Goal: Complete application form

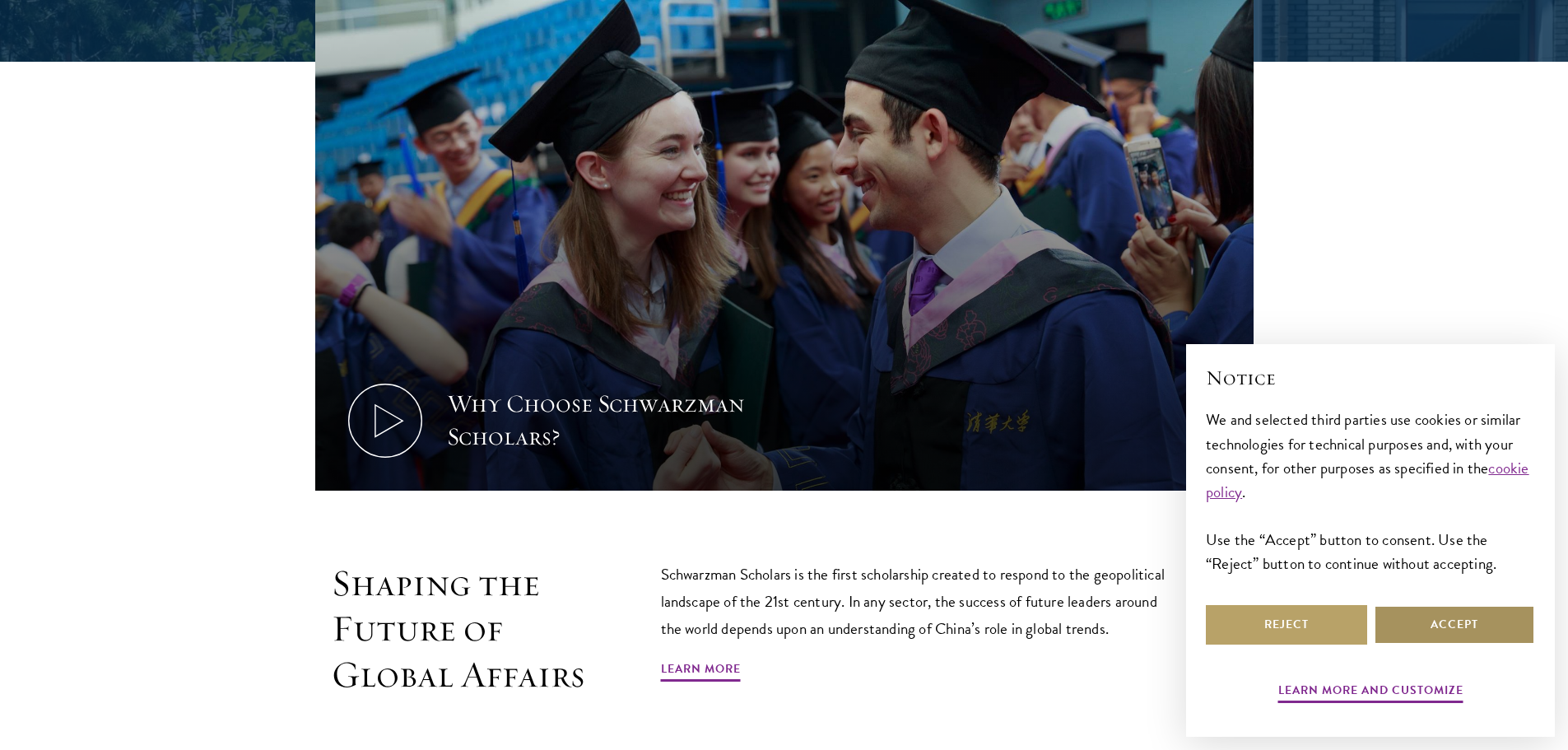
click at [1466, 626] on button "Accept" at bounding box center [1455, 624] width 162 height 40
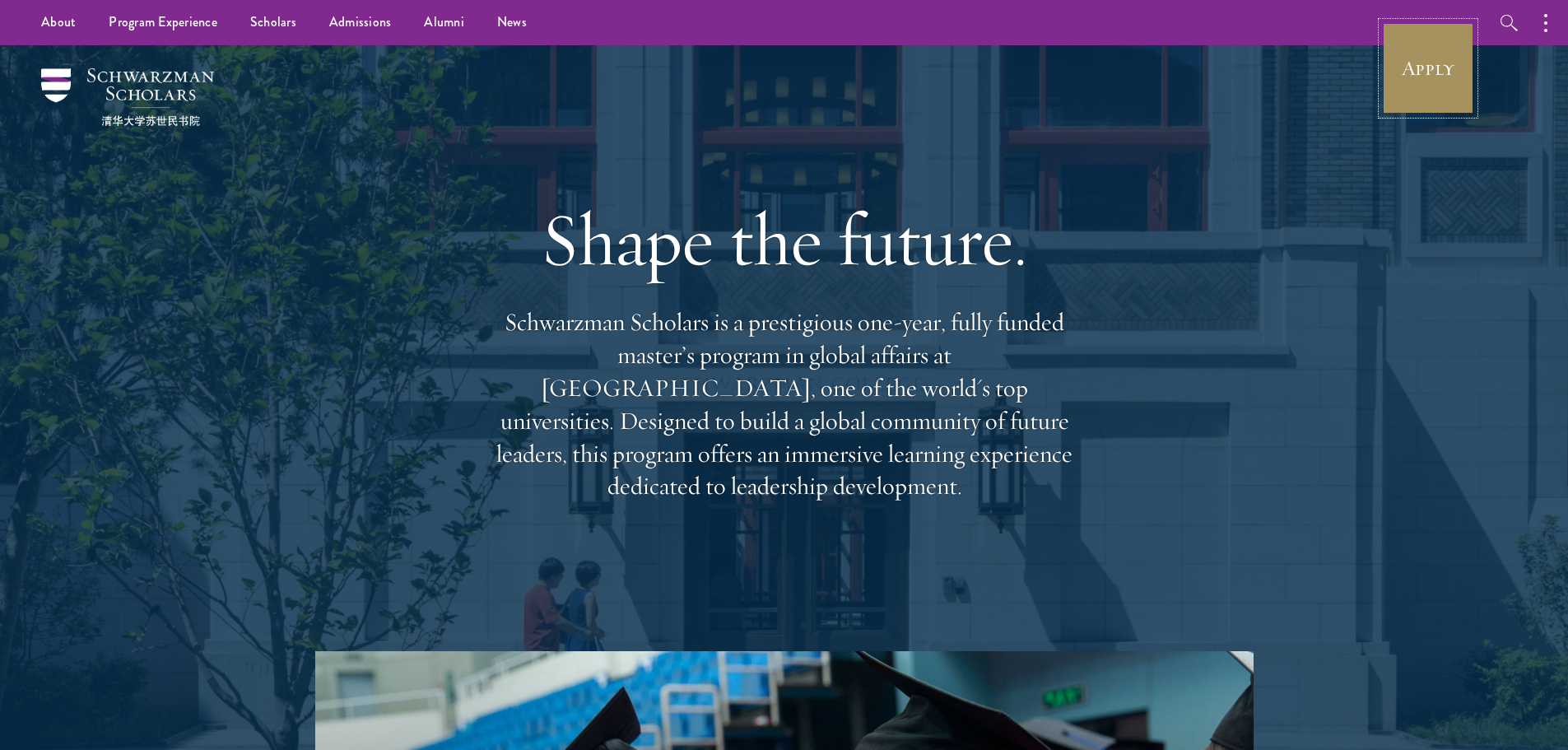
click at [1439, 81] on link "Apply" at bounding box center [1427, 68] width 92 height 92
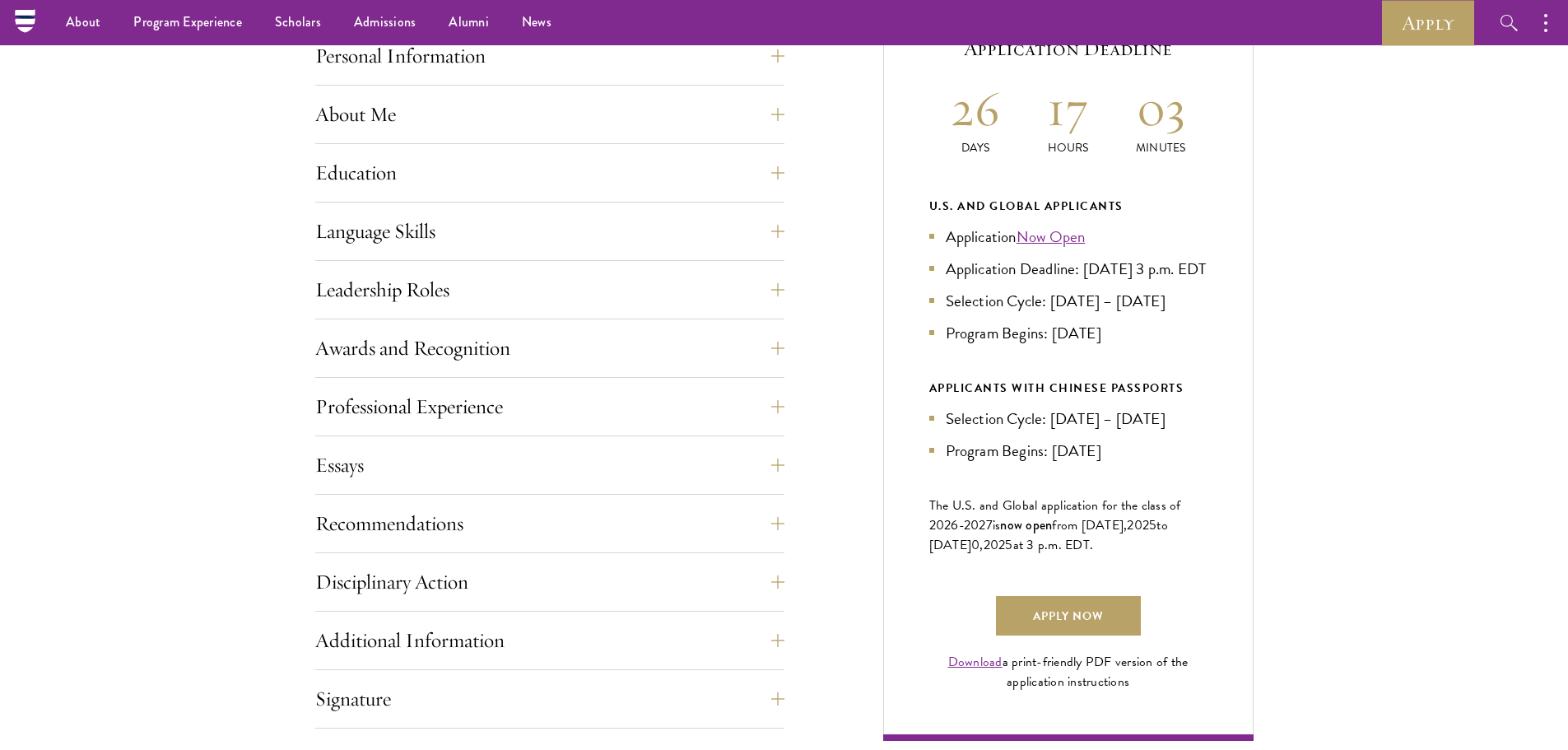
scroll to position [743, 0]
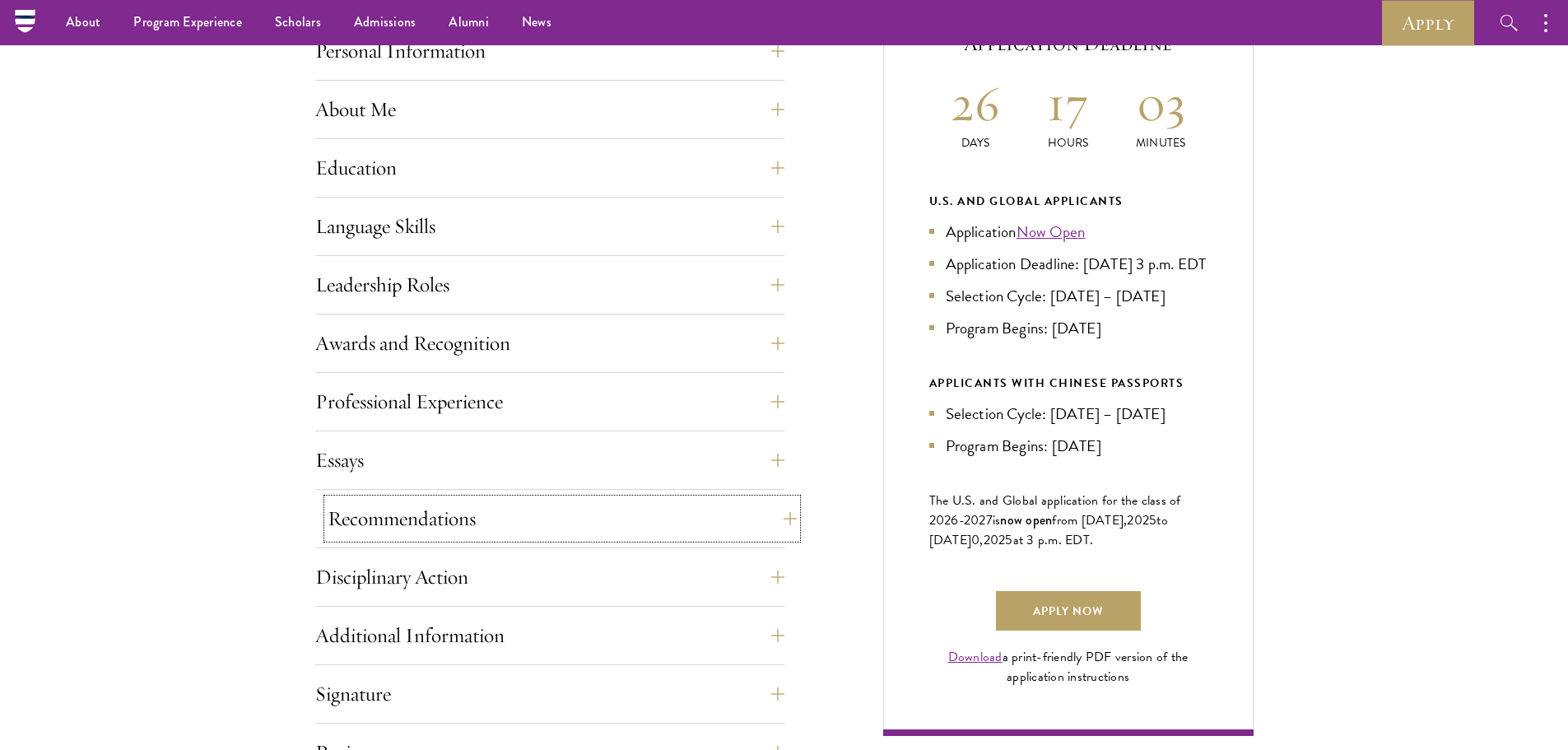
click at [769, 525] on button "Recommendations" at bounding box center [563, 518] width 469 height 40
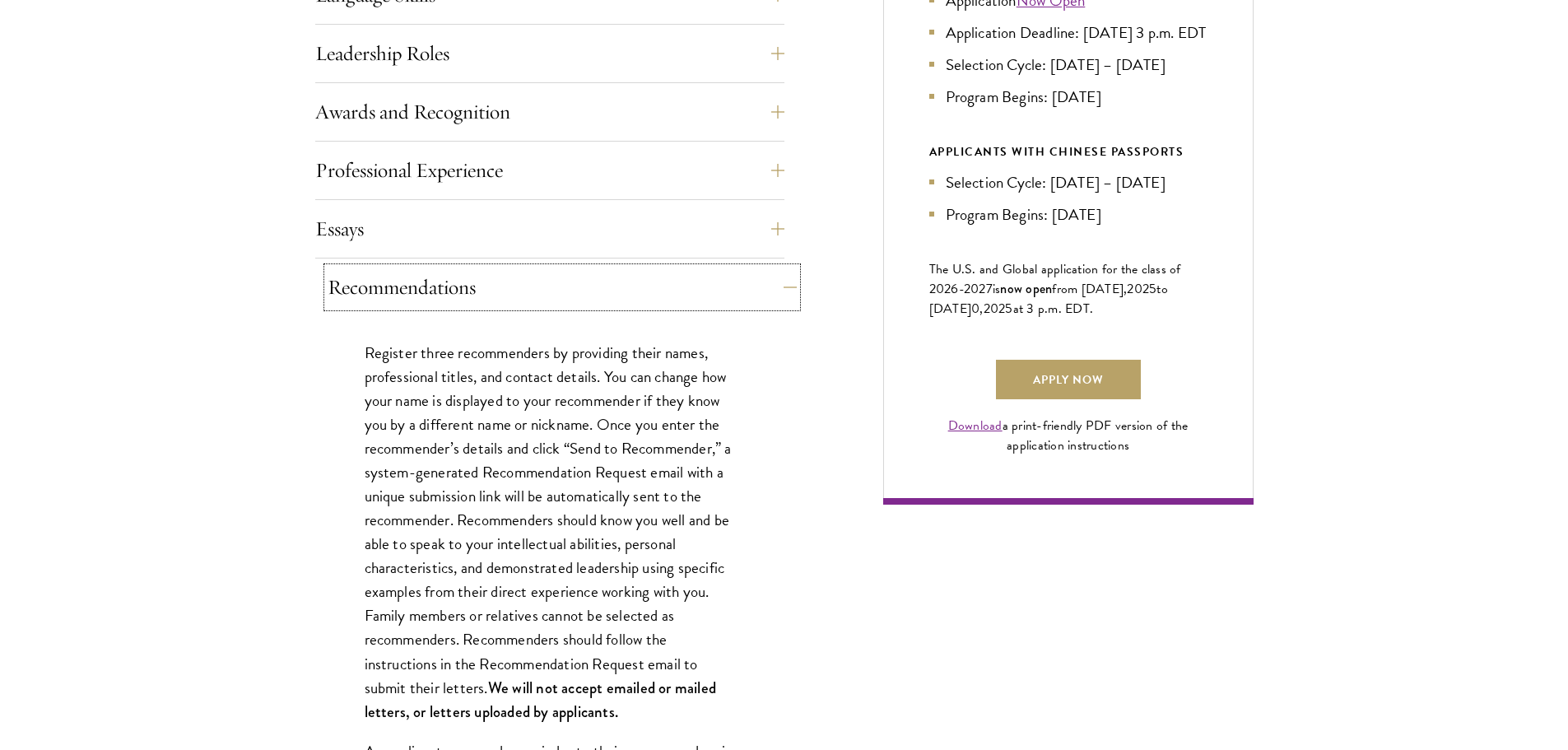
scroll to position [973, 0]
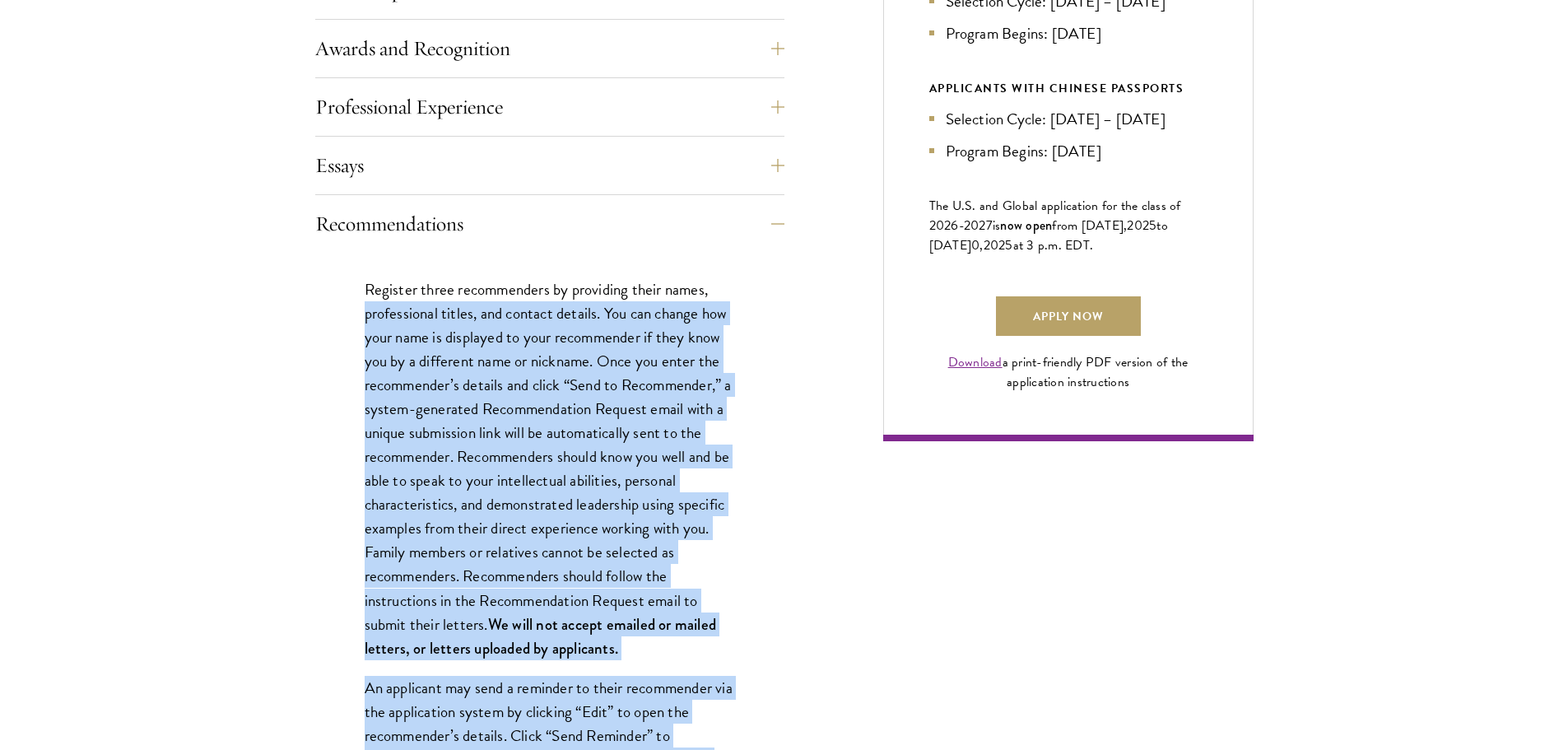
drag, startPoint x: 323, startPoint y: 389, endPoint x: 744, endPoint y: 761, distance: 561.8
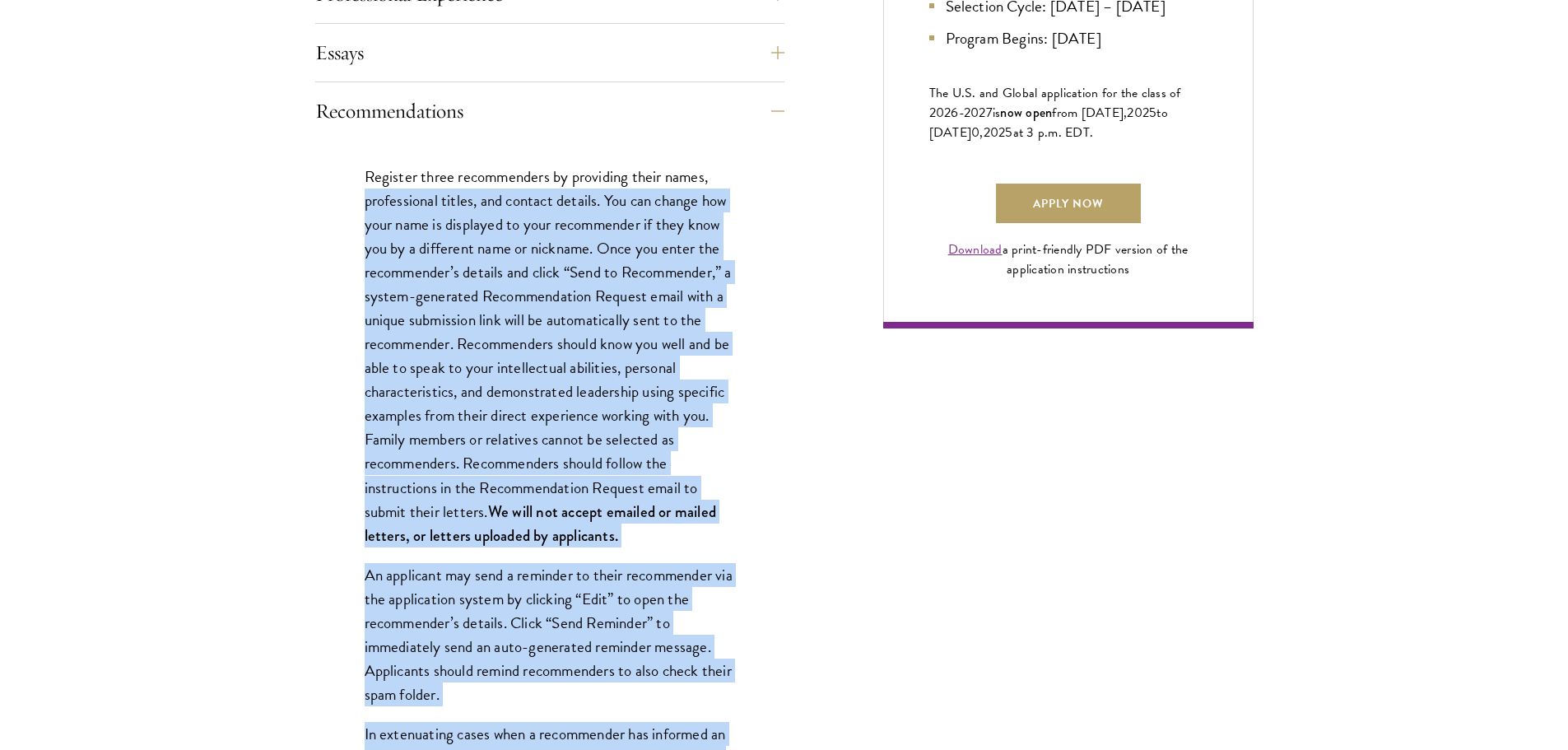
click at [635, 564] on p "An applicant may send a reminder to their recommender via the application syste…" at bounding box center [549, 635] width 370 height 143
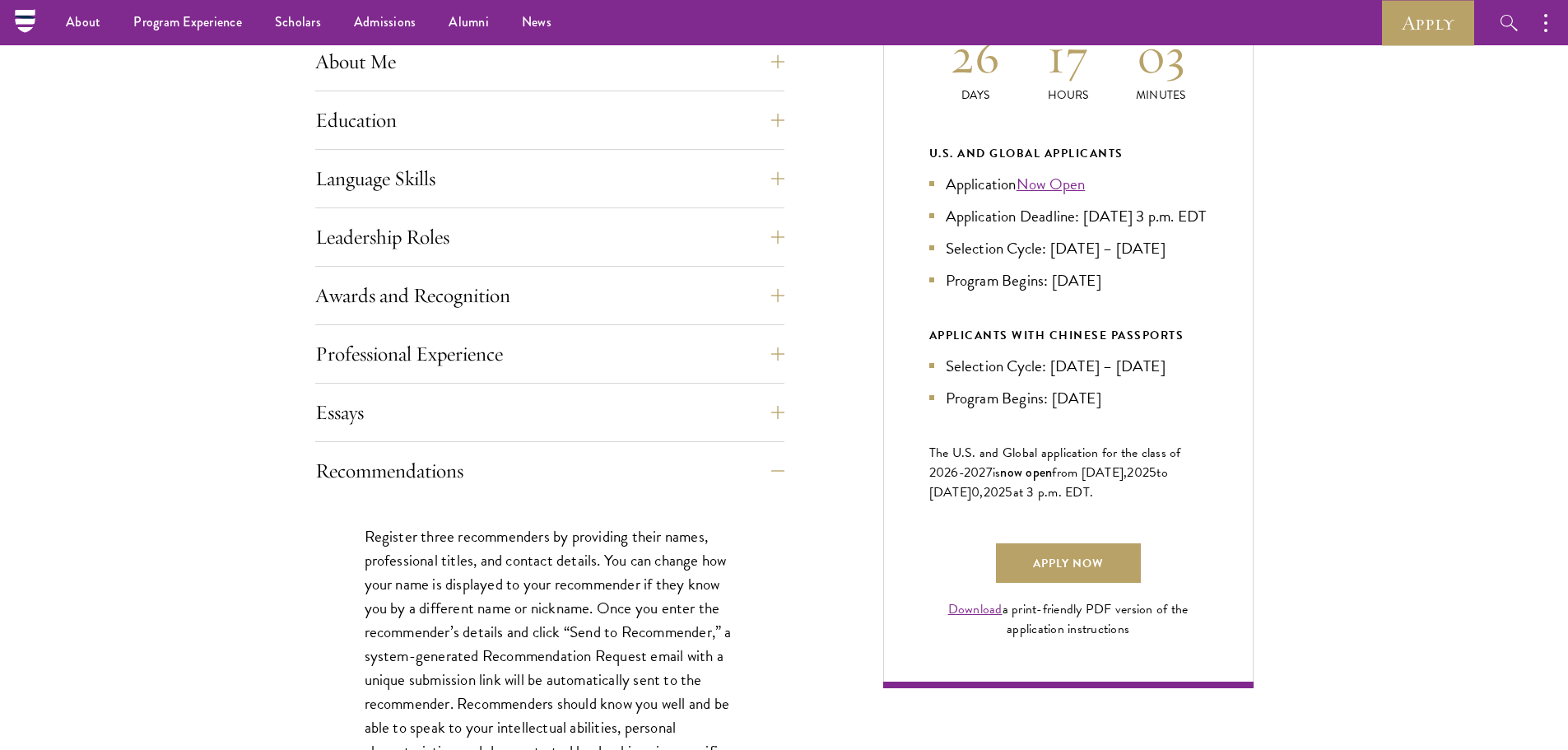
scroll to position [791, 0]
click at [635, 564] on p "Register three recommenders by providing their names, professional titles, and …" at bounding box center [549, 715] width 370 height 382
drag, startPoint x: 633, startPoint y: 385, endPoint x: 784, endPoint y: 403, distance: 152.1
click at [783, 467] on button "Recommendations" at bounding box center [563, 470] width 469 height 40
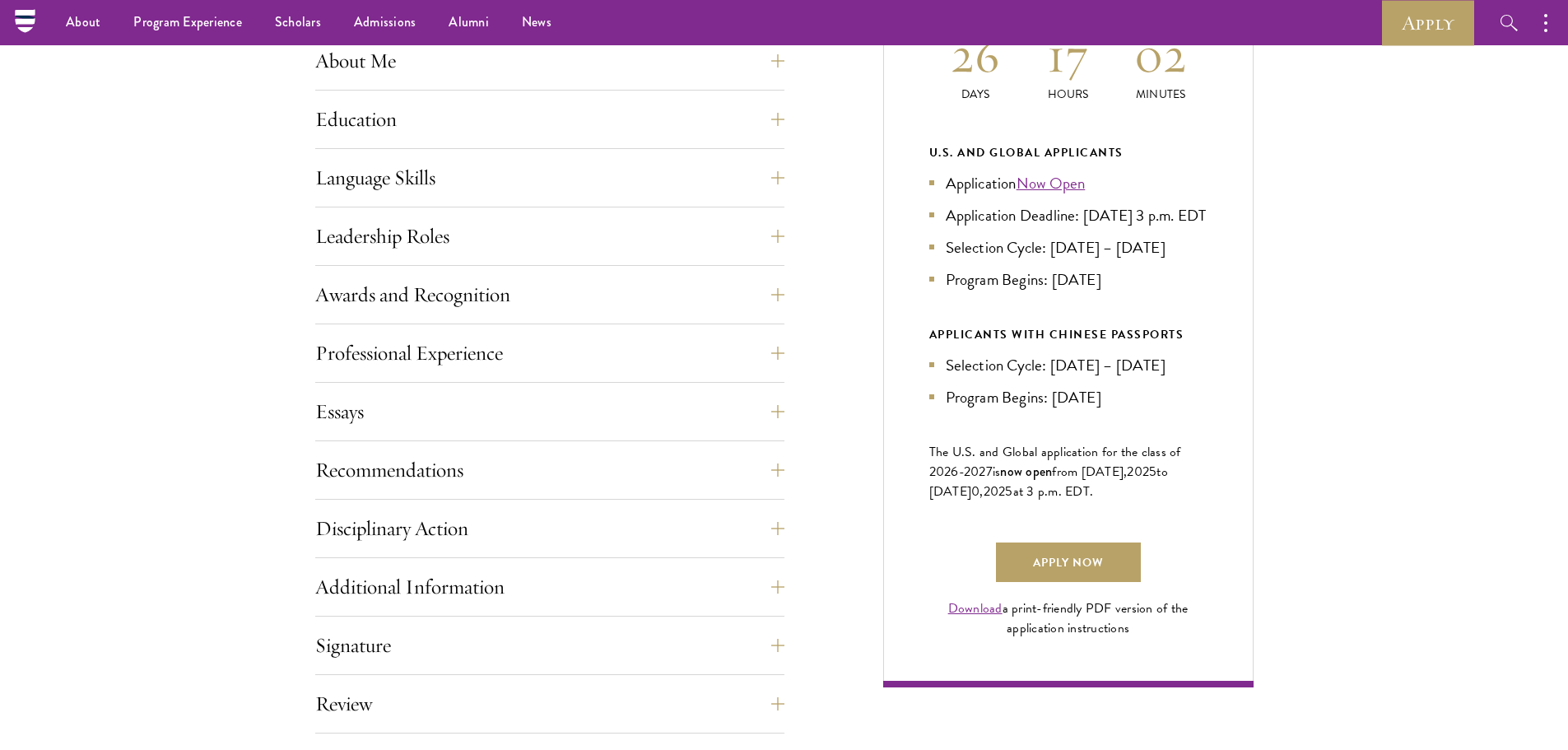
click at [788, 409] on div "Application Home Page The online application form must be completed in English.…" at bounding box center [785, 363] width 939 height 976
click at [773, 410] on button "Essays" at bounding box center [563, 411] width 469 height 40
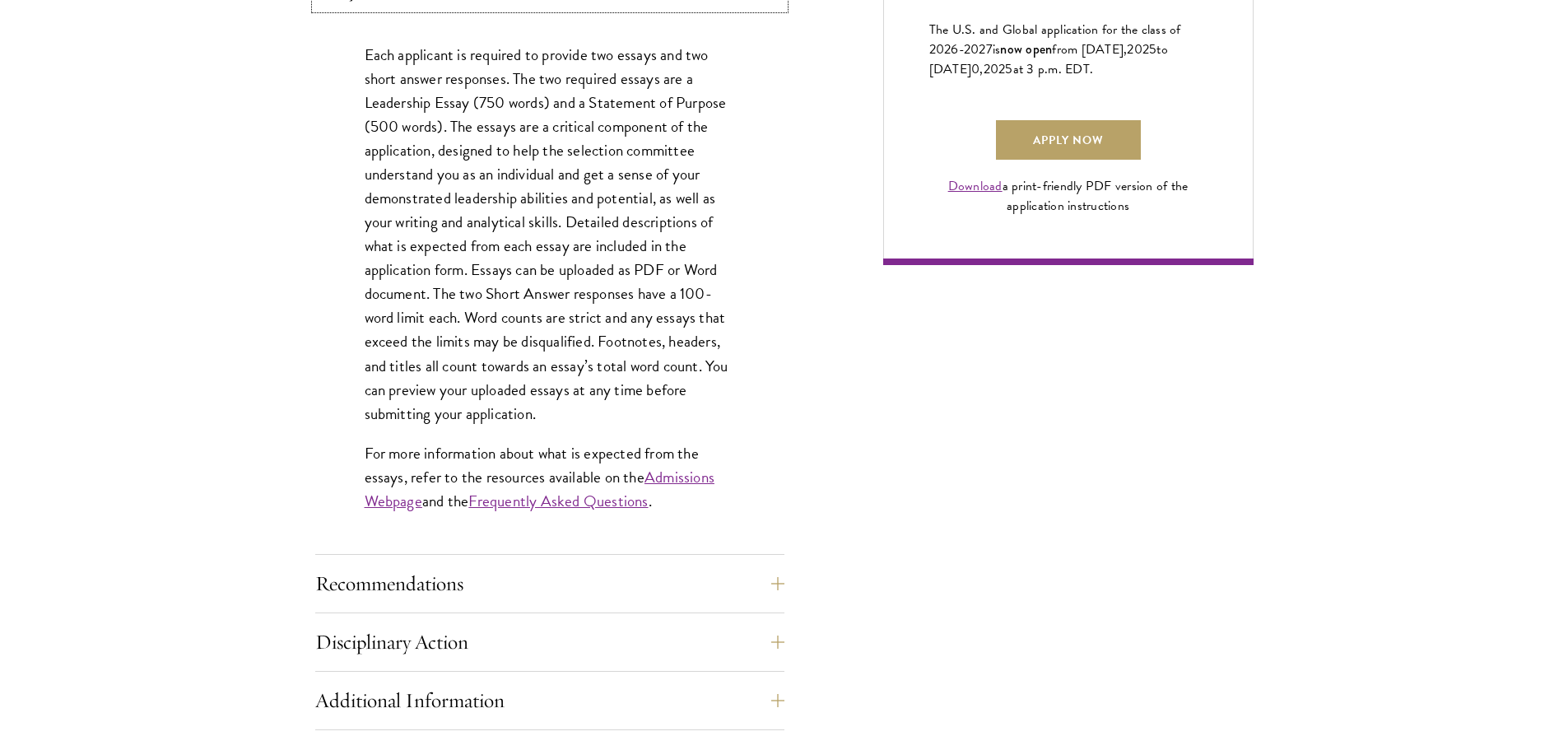
scroll to position [1214, 0]
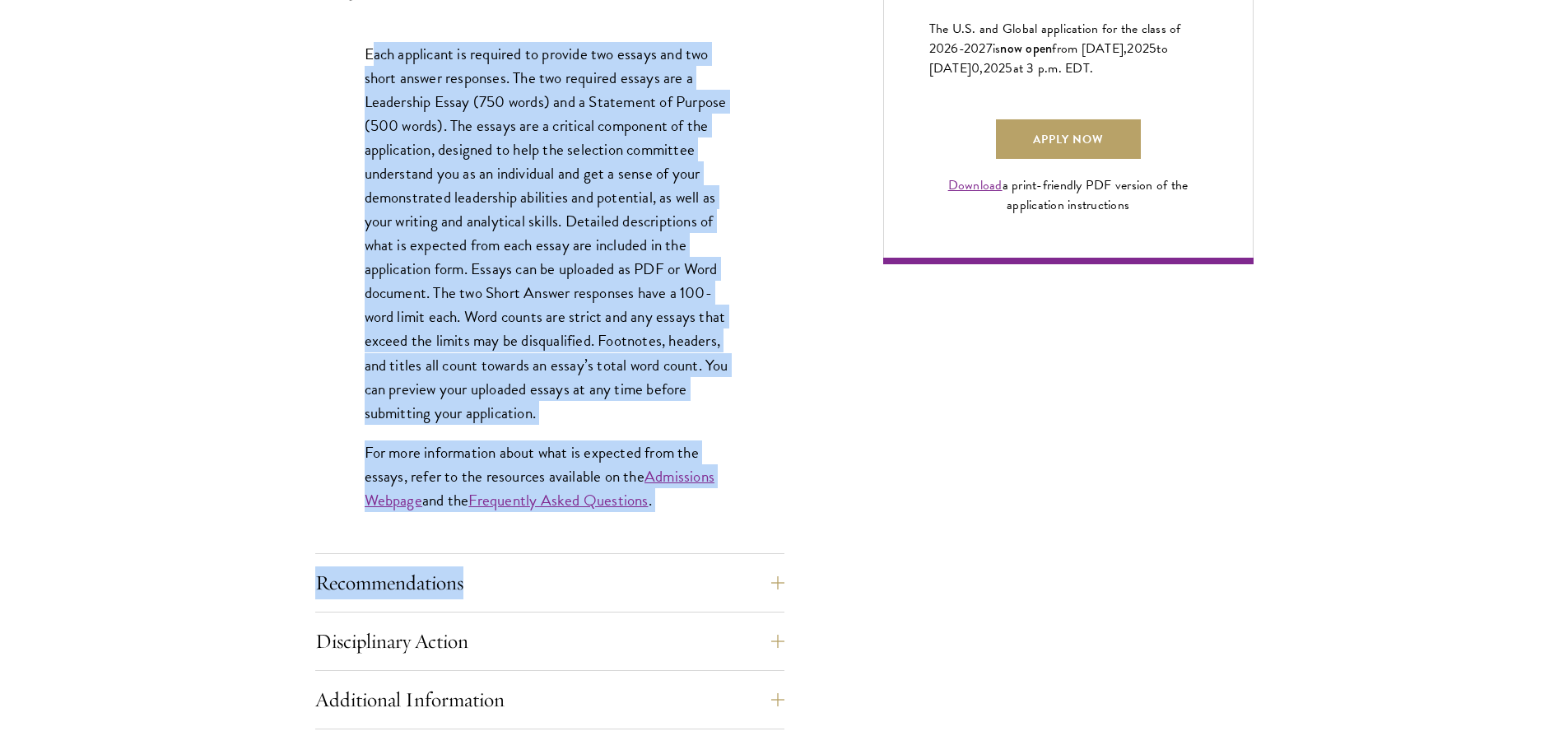
drag, startPoint x: 370, startPoint y: 56, endPoint x: 810, endPoint y: 572, distance: 678.1
click at [810, 572] on div "Application Home Page The online application form must be completed in English.…" at bounding box center [785, 207] width 939 height 1511
click at [590, 263] on p "Each applicant is required to provide two essays and two short answer responses…" at bounding box center [549, 233] width 370 height 382
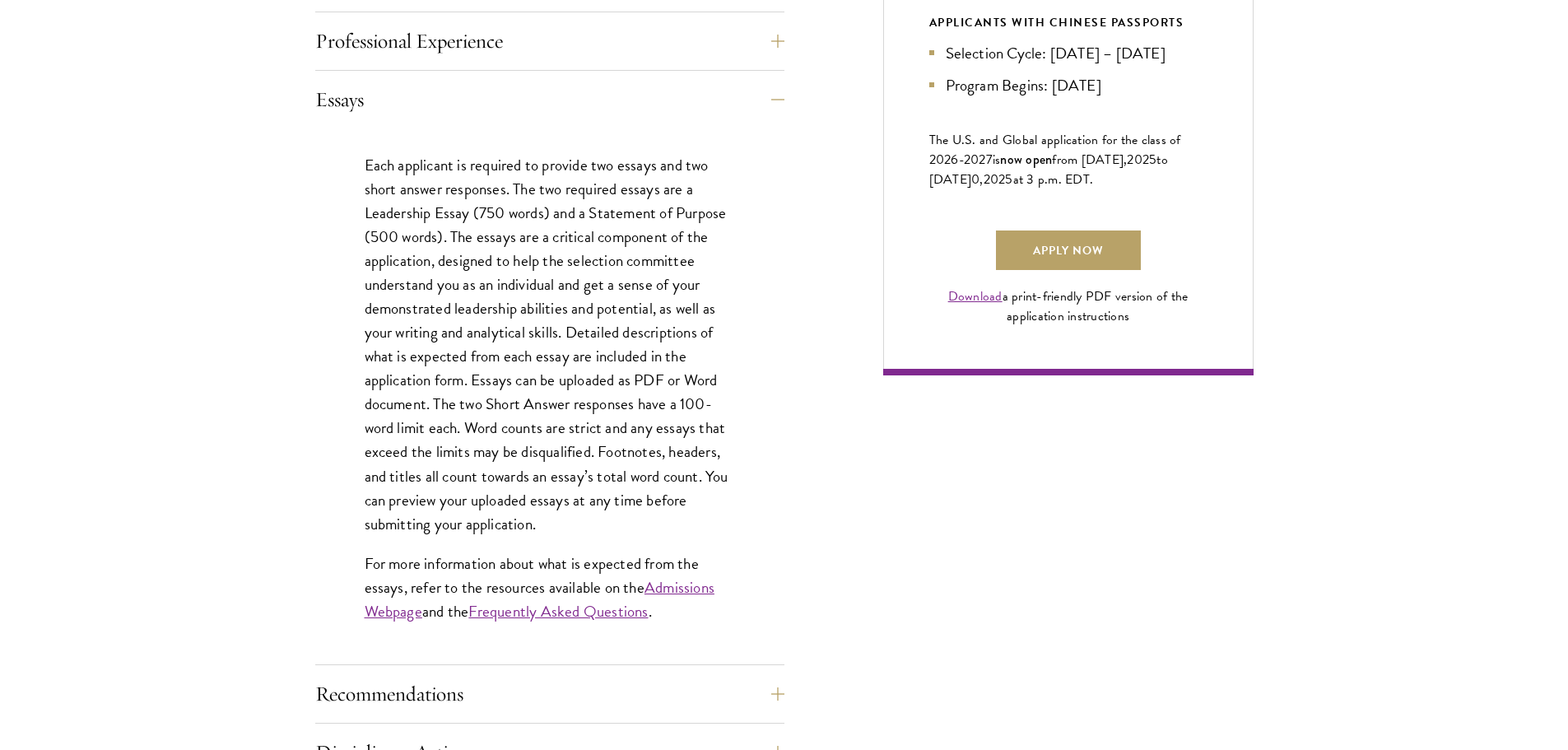
scroll to position [1103, 0]
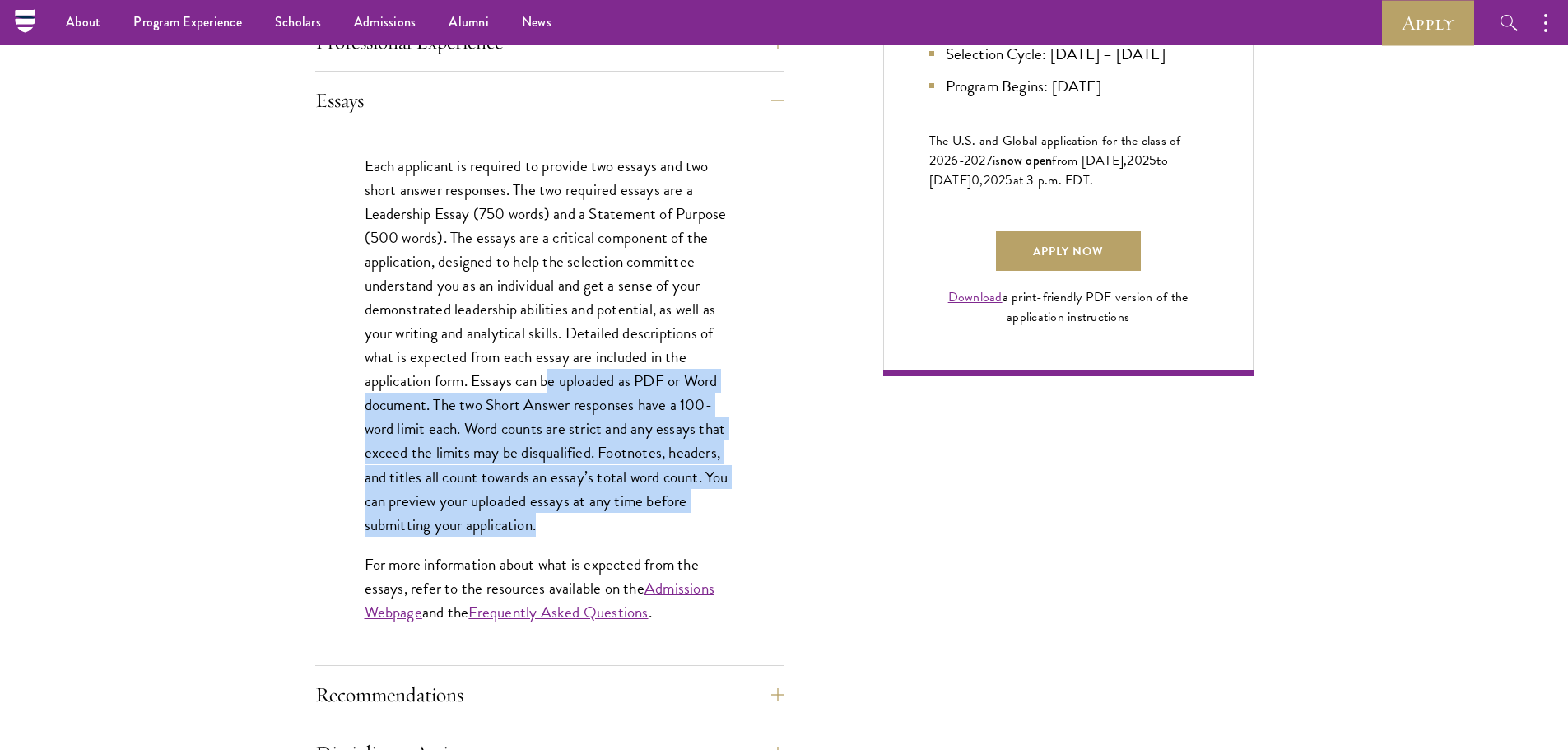
drag, startPoint x: 548, startPoint y: 373, endPoint x: 640, endPoint y: 530, distance: 182.0
click at [640, 530] on p "Each applicant is required to provide two essays and two short answer responses…" at bounding box center [549, 345] width 370 height 382
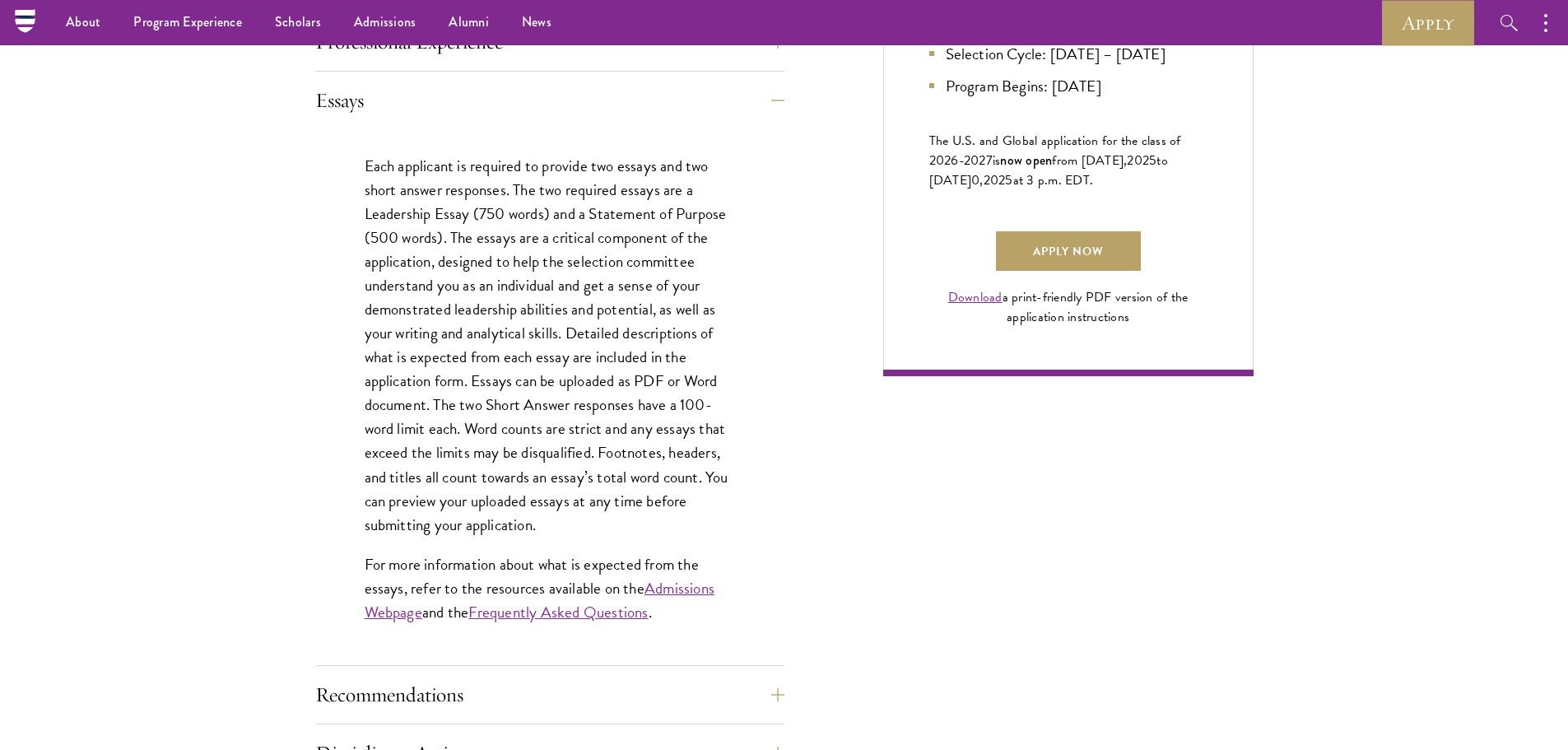
click at [640, 530] on p "Each applicant is required to provide two essays and two short answer responses…" at bounding box center [549, 345] width 370 height 382
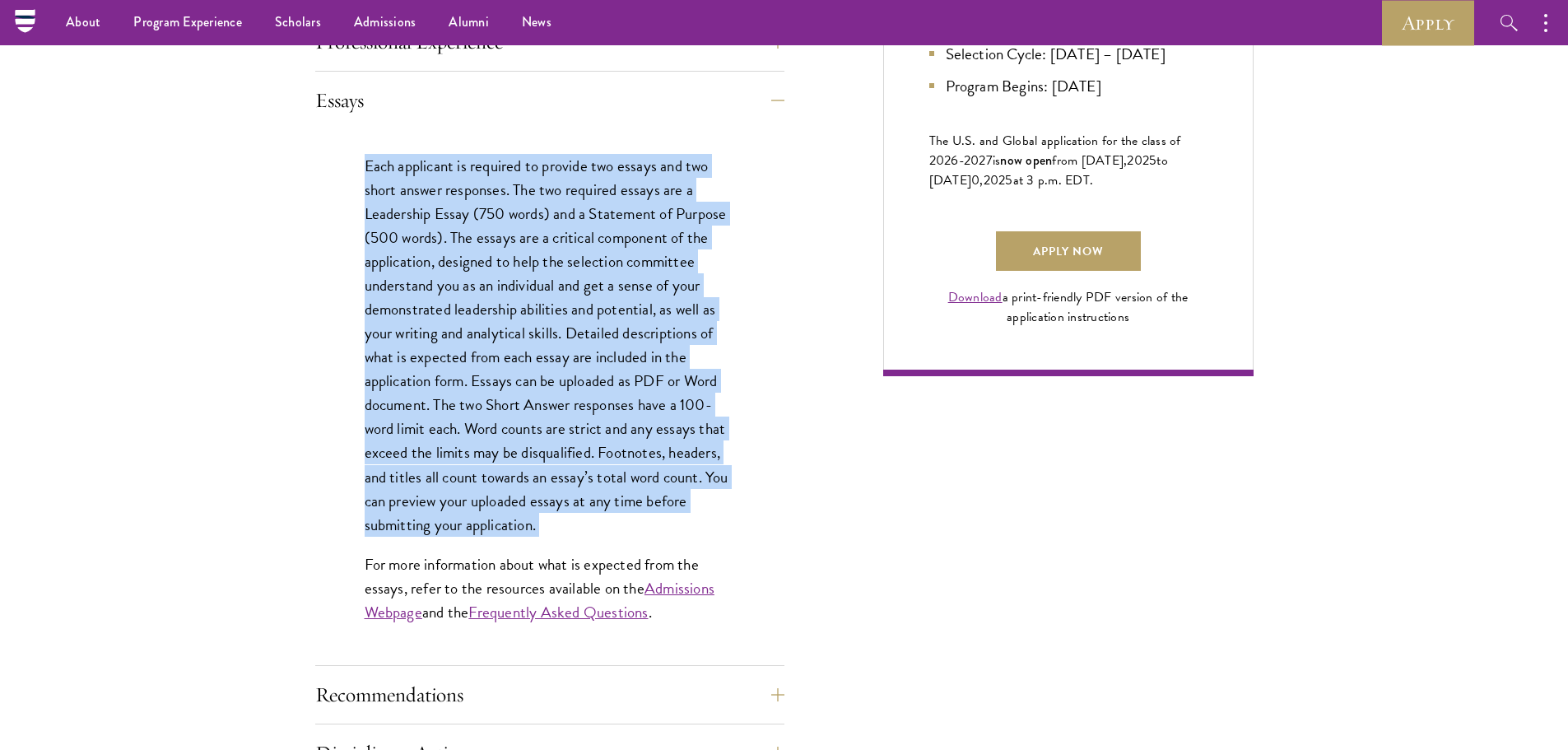
drag, startPoint x: 640, startPoint y: 530, endPoint x: 549, endPoint y: 355, distance: 197.2
click at [549, 355] on p "Each applicant is required to provide two essays and two short answer responses…" at bounding box center [549, 345] width 370 height 382
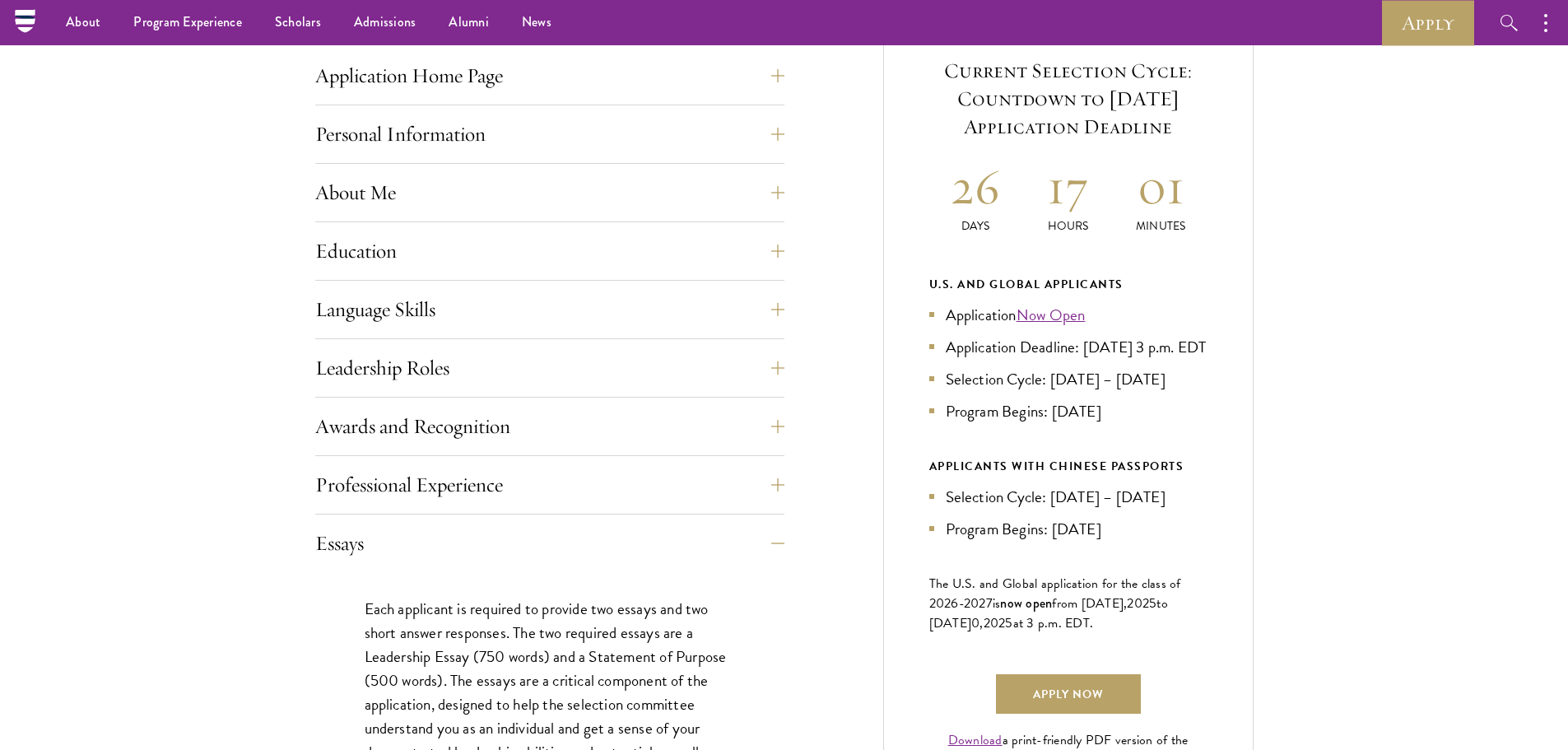
scroll to position [659, 0]
click at [746, 540] on button "Essays" at bounding box center [563, 544] width 469 height 40
